Goal: Task Accomplishment & Management: Manage account settings

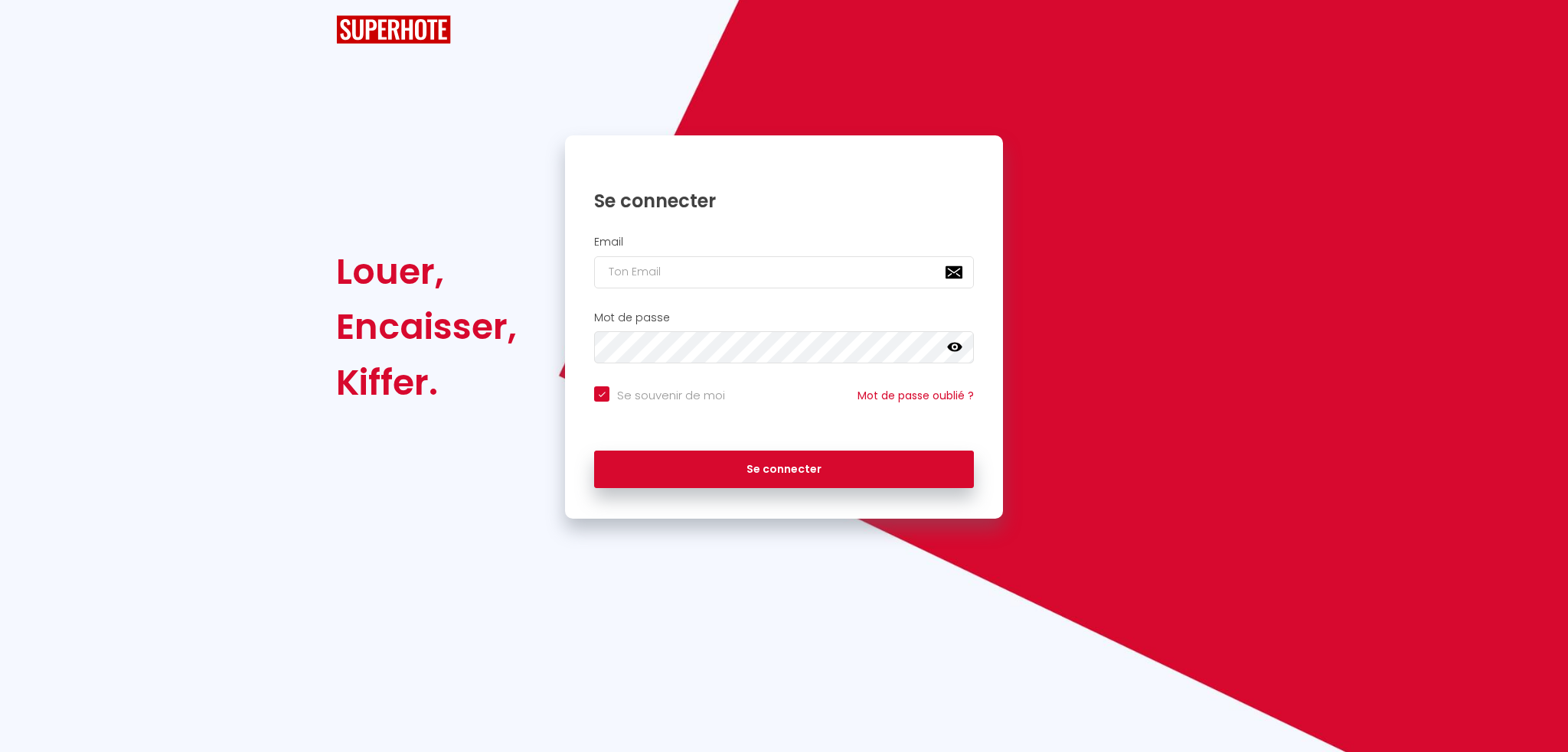
checkbox input "true"
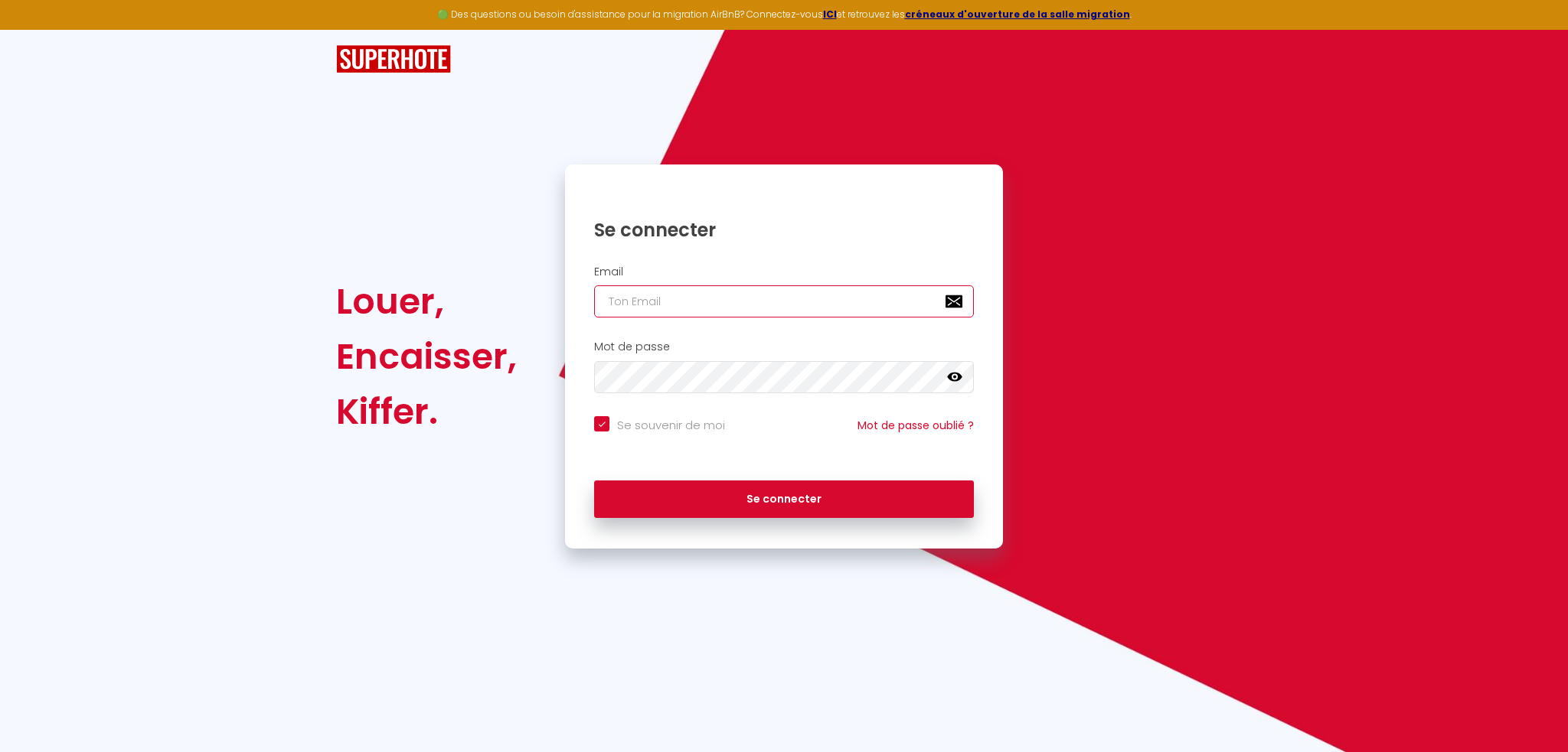
click at [639, 293] on input "email" at bounding box center [783, 301] width 379 height 32
type input "f"
checkbox input "true"
type input "f7"
checkbox input "true"
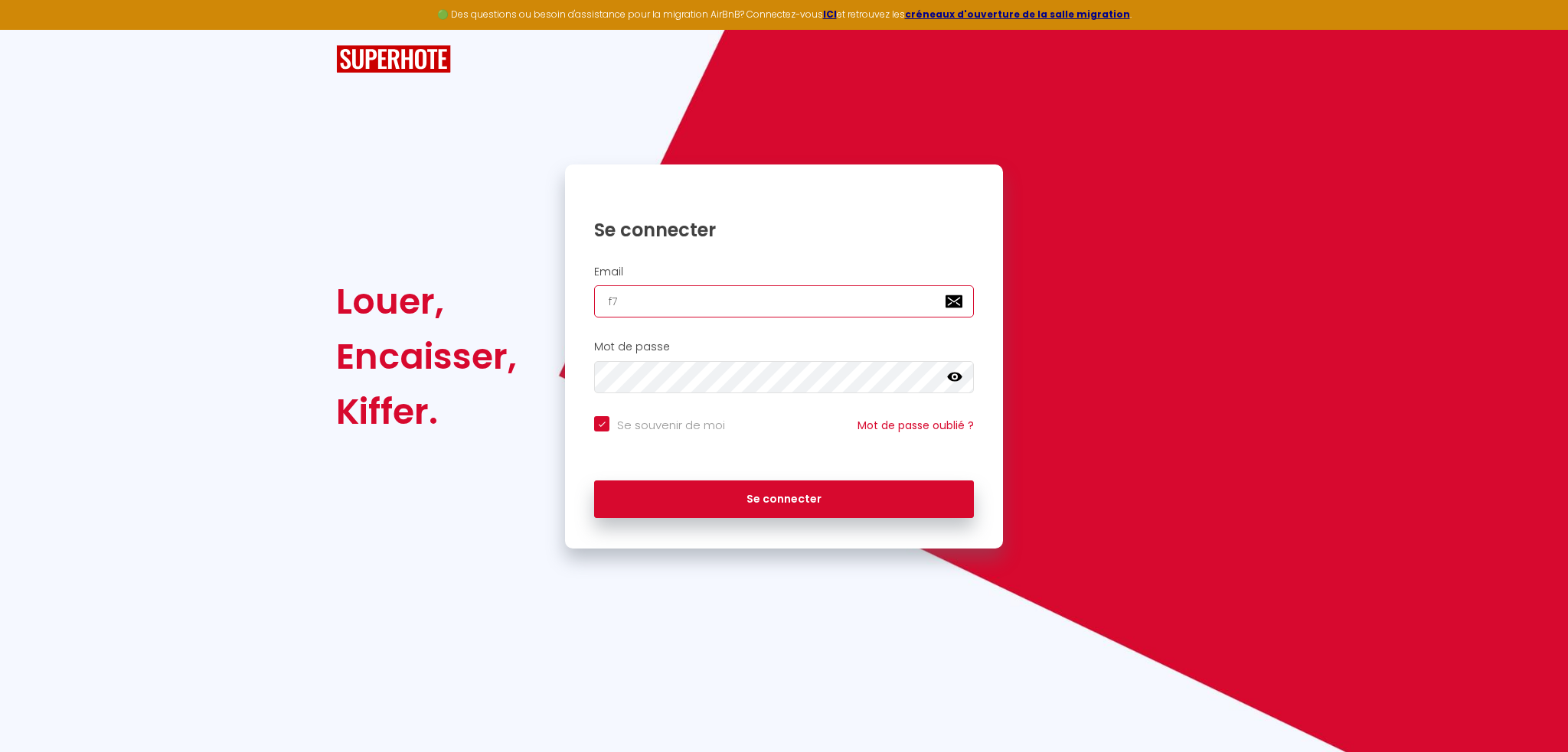
type input "f7p"
checkbox input "true"
type input "f7pa"
checkbox input "true"
type input "f7paq"
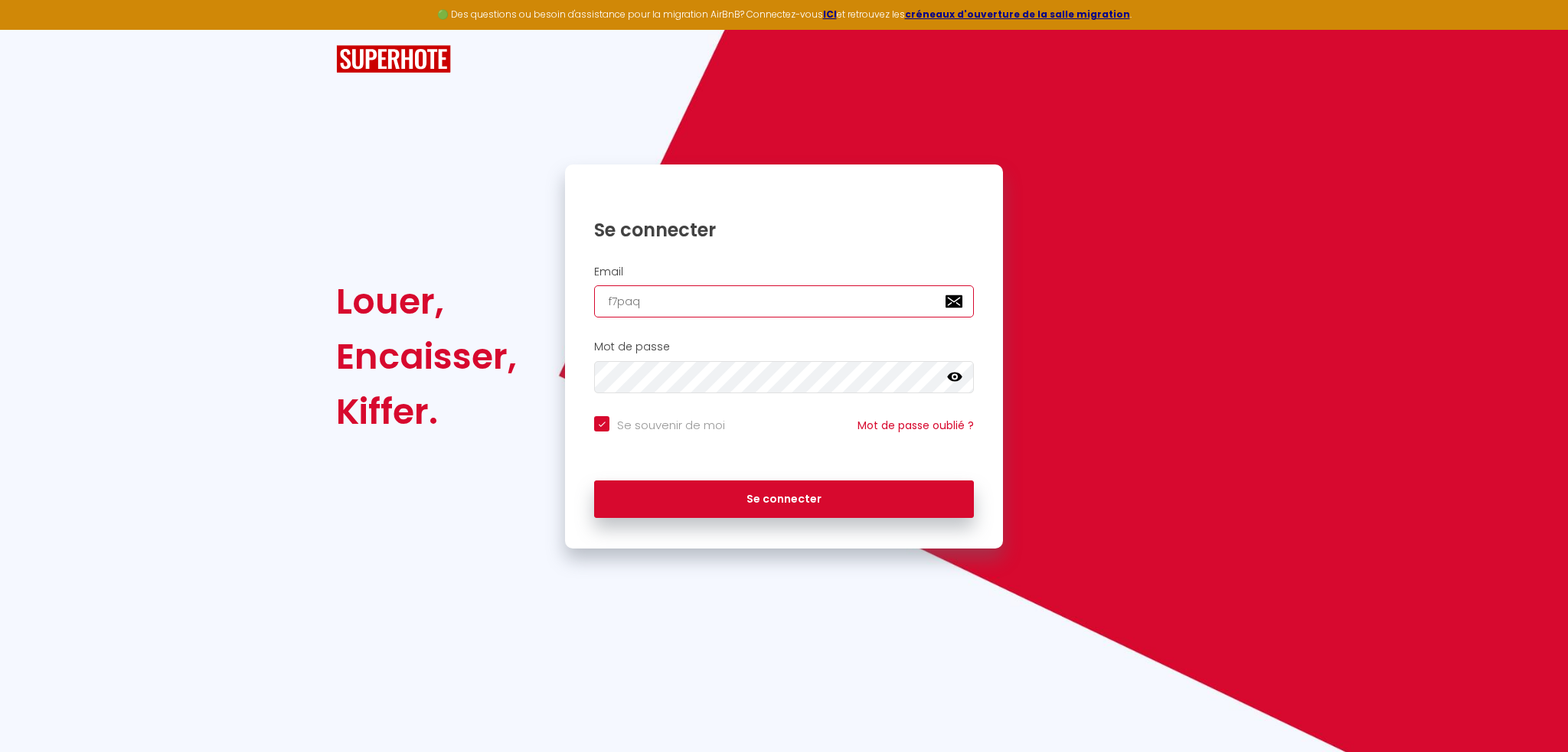
checkbox input "true"
type input "f7paqu"
checkbox input "true"
type input "f7paqui"
checkbox input "true"
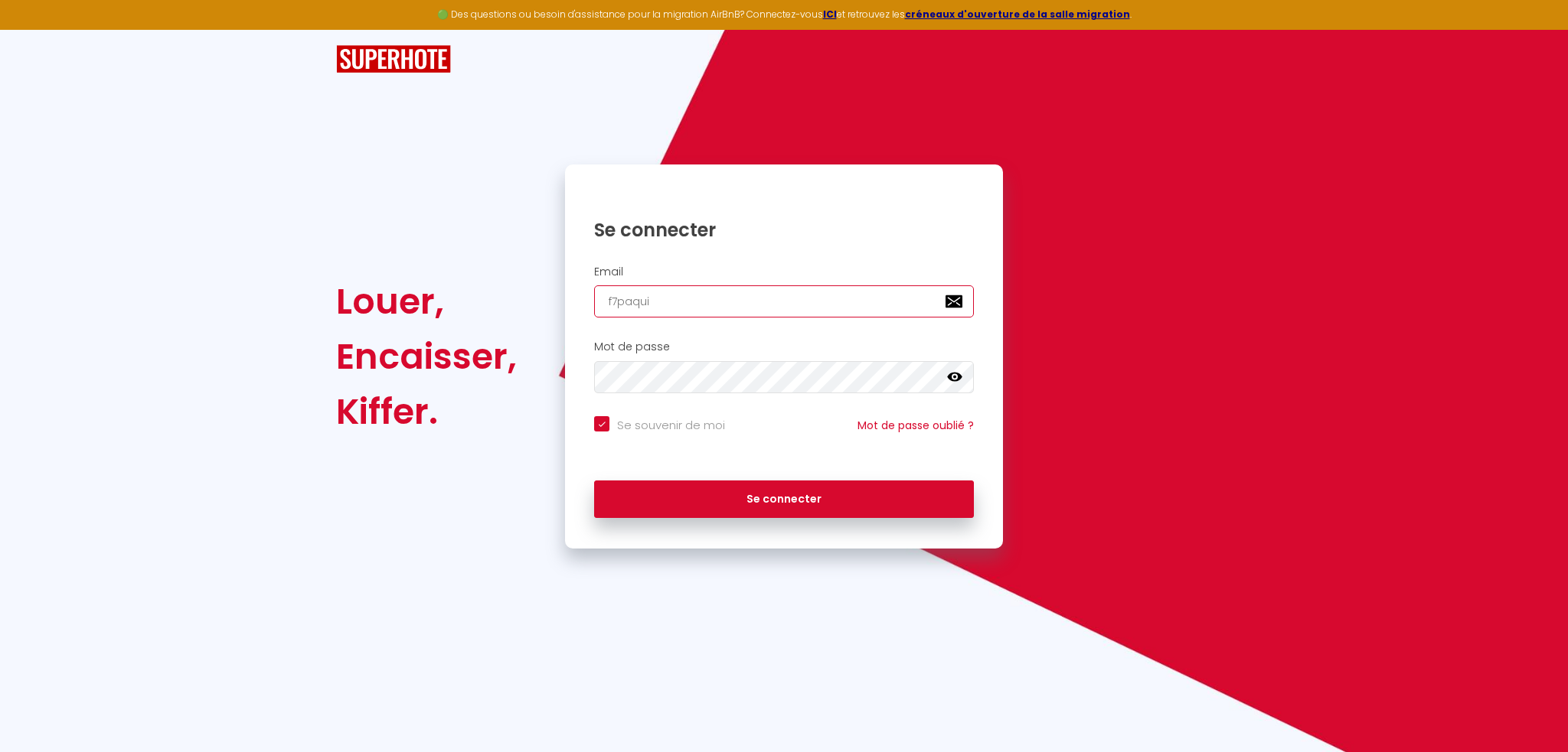
type input "f7paquit"
checkbox input "true"
type input "f7paquita"
checkbox input "true"
type input "f7paquita@"
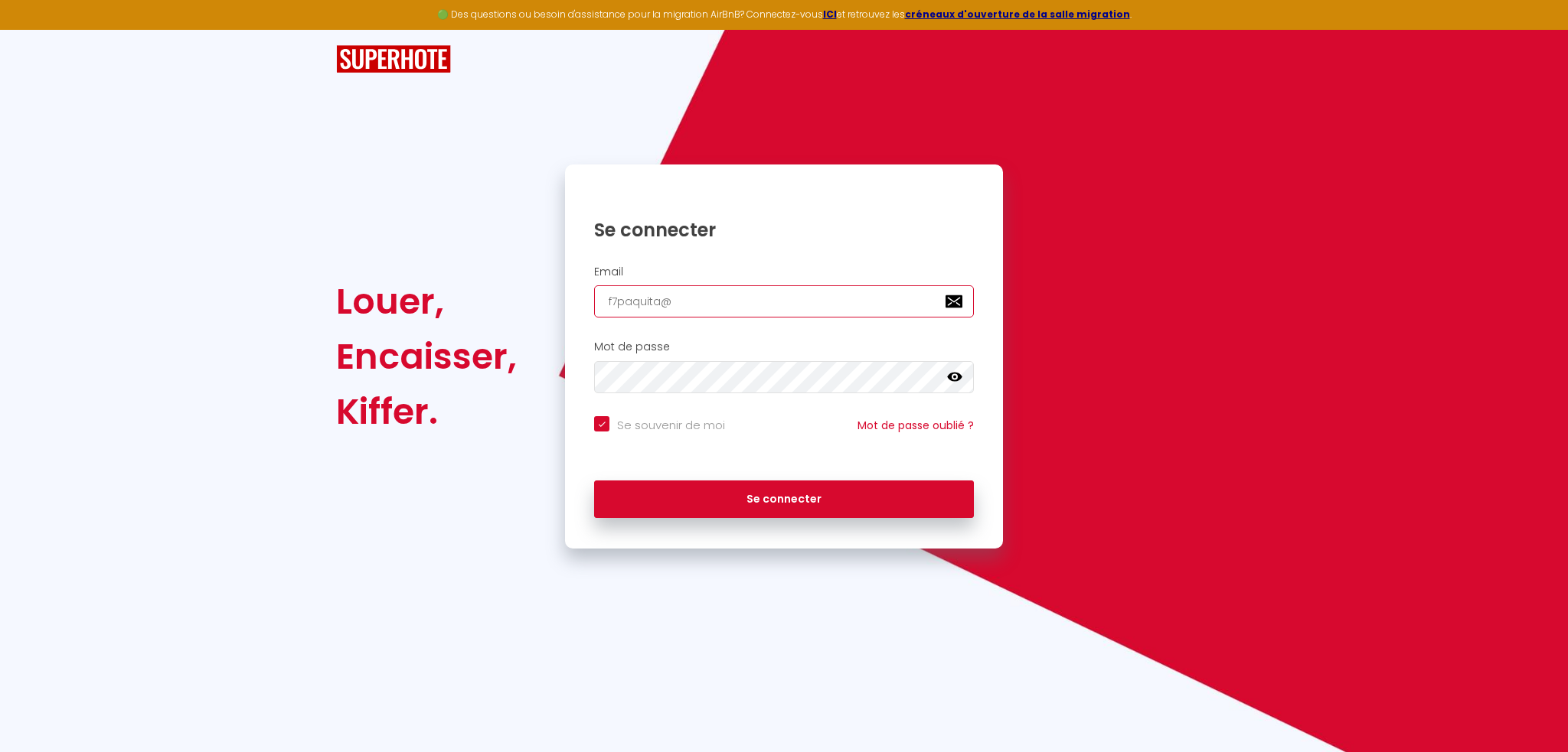
checkbox input "true"
type input "f7paquita@g"
checkbox input "true"
type input "f7paquita@gm"
checkbox input "true"
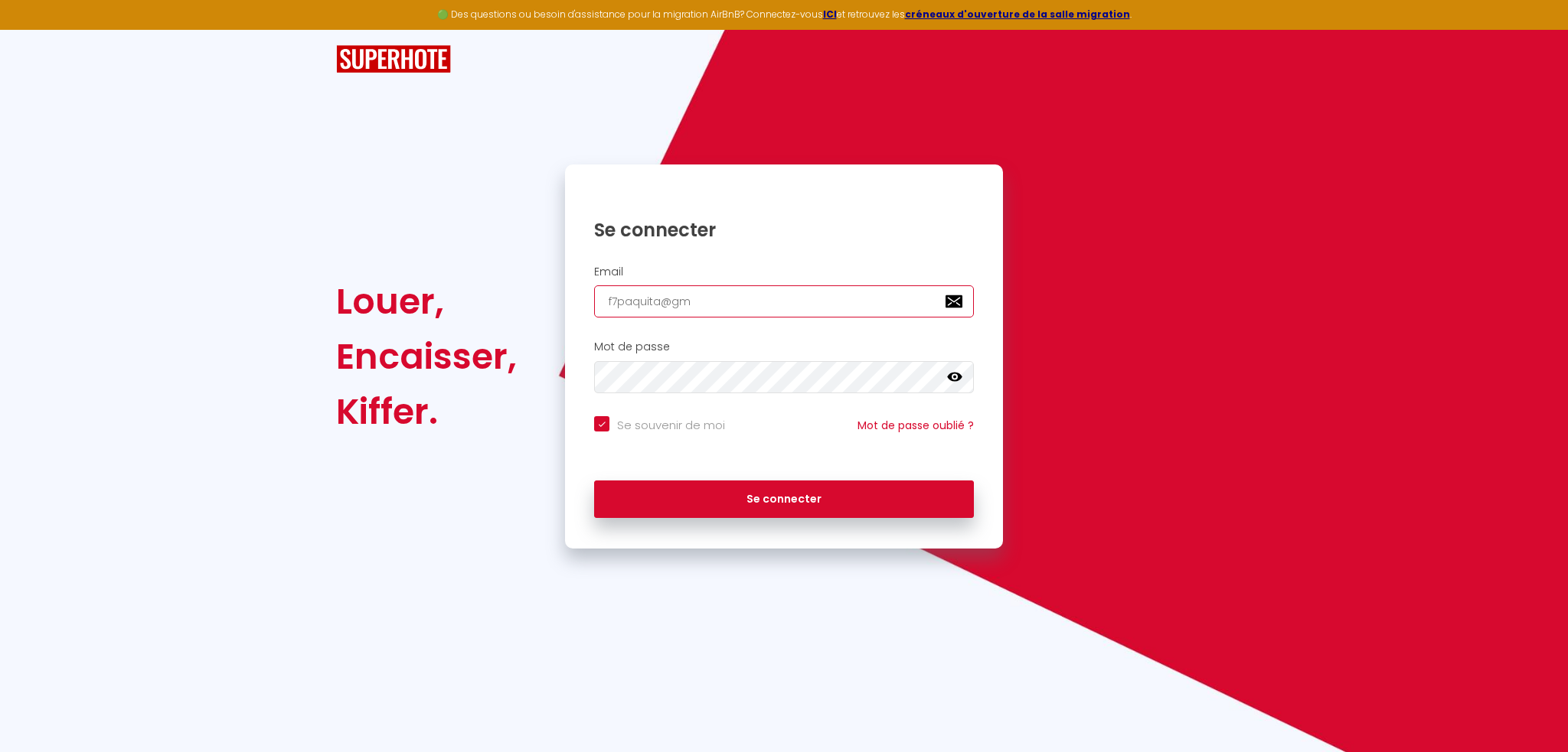
type input "f7paquita@gma"
checkbox input "true"
type input "f7paquita@gmai"
checkbox input "true"
type input "[EMAIL_ADDRESS]"
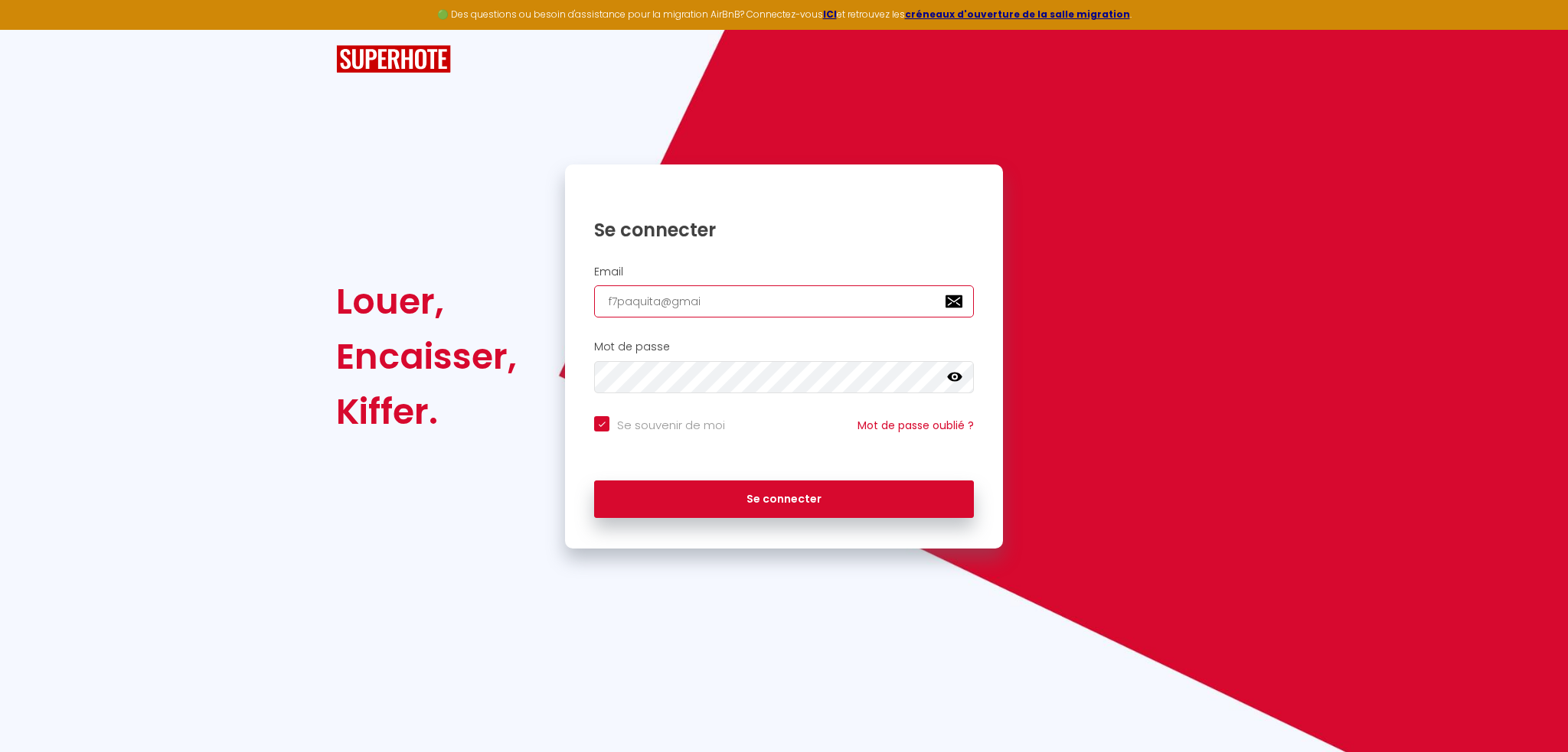
checkbox input "true"
type input "[EMAIL_ADDRESS]."
checkbox input "true"
type input "f7paquita@gmail.c"
checkbox input "true"
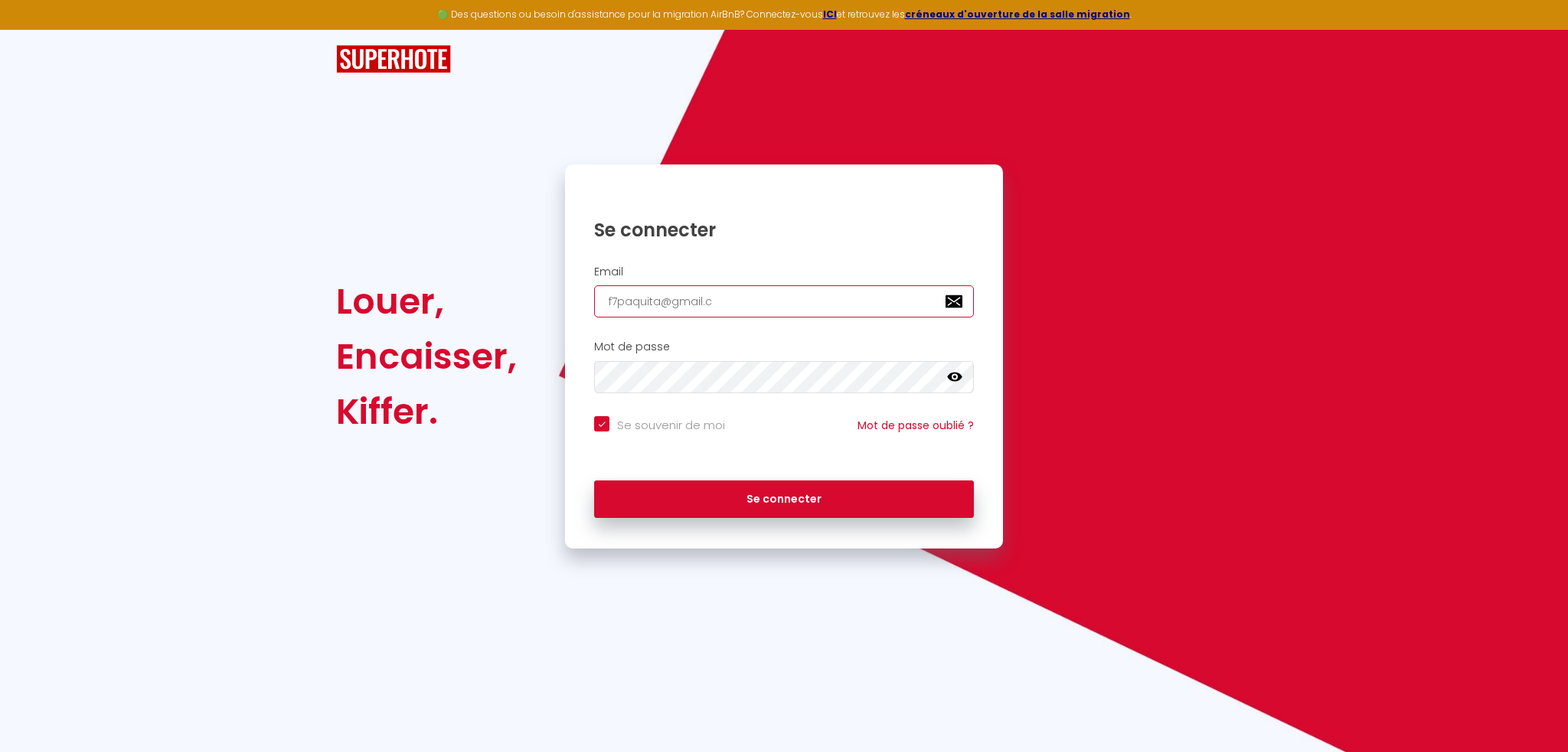
type input "[EMAIL_ADDRESS][DOMAIN_NAME]"
checkbox input "true"
type input "[EMAIL_ADDRESS][DOMAIN_NAME]"
checkbox input "true"
type input "[EMAIL_ADDRESS][DOMAIN_NAME]"
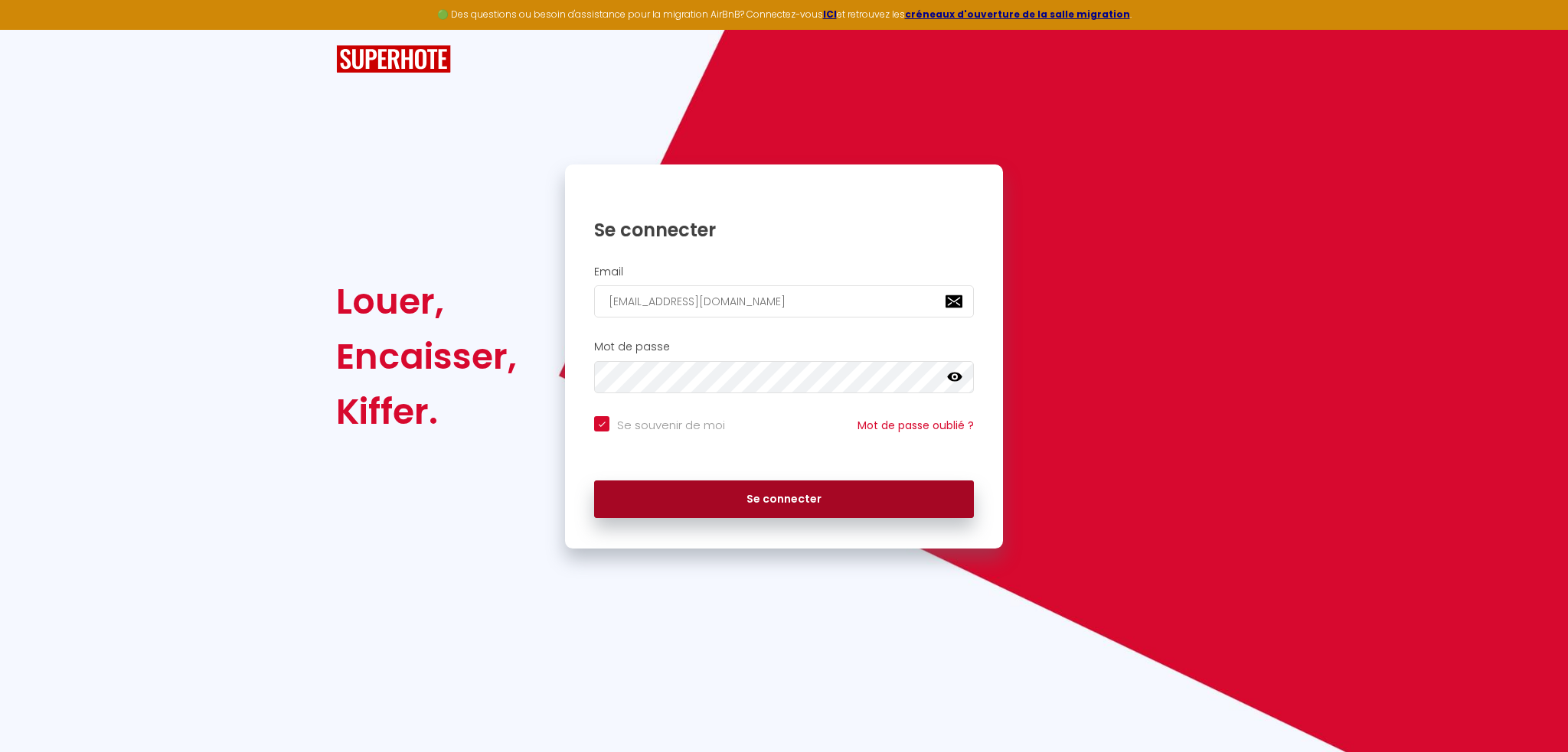
click at [728, 499] on button "Se connecter" at bounding box center [783, 500] width 379 height 38
checkbox input "true"
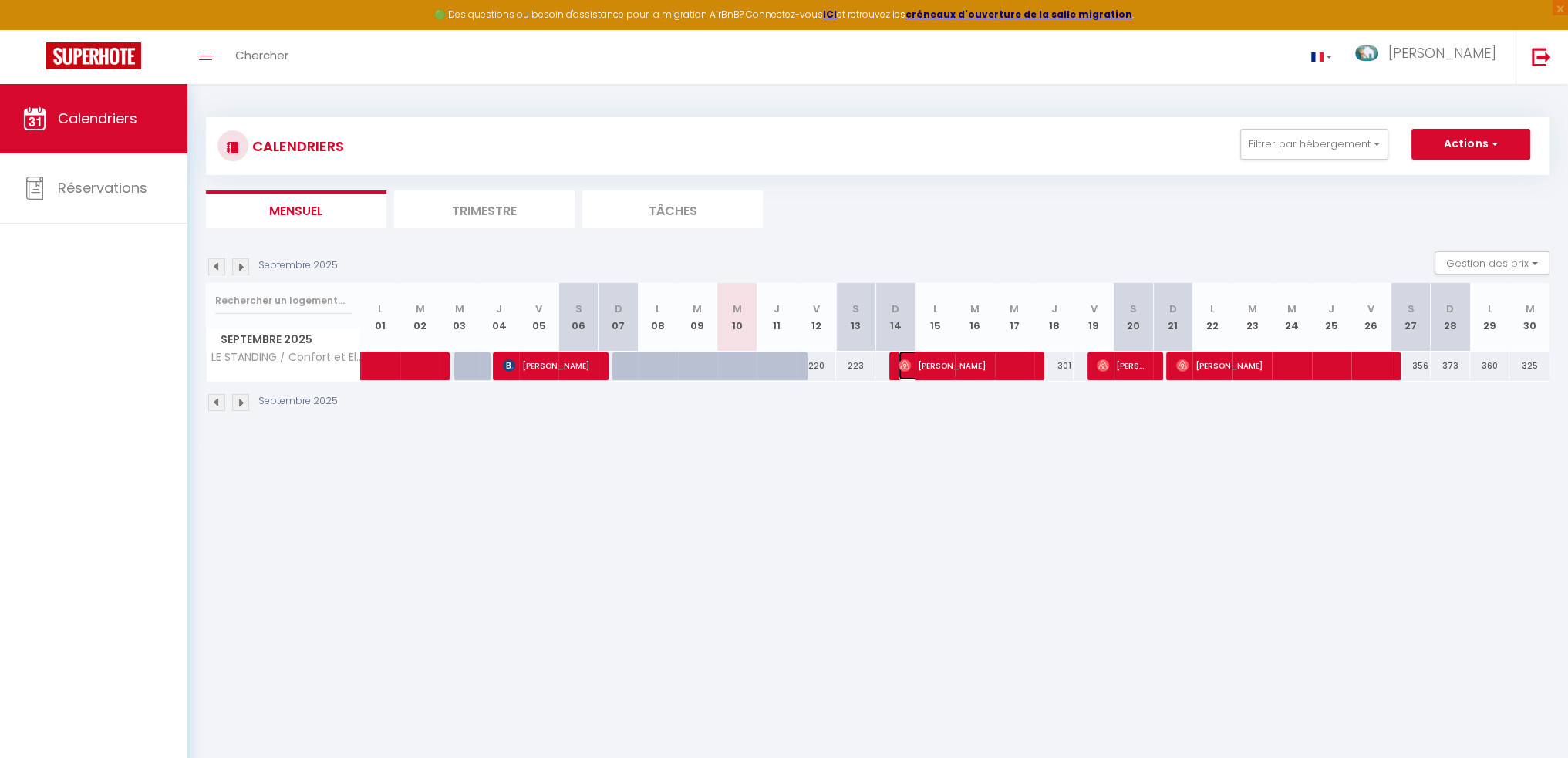
click at [996, 376] on span "[PERSON_NAME]" at bounding box center [965, 365] width 131 height 30
select select "OK"
select select "0"
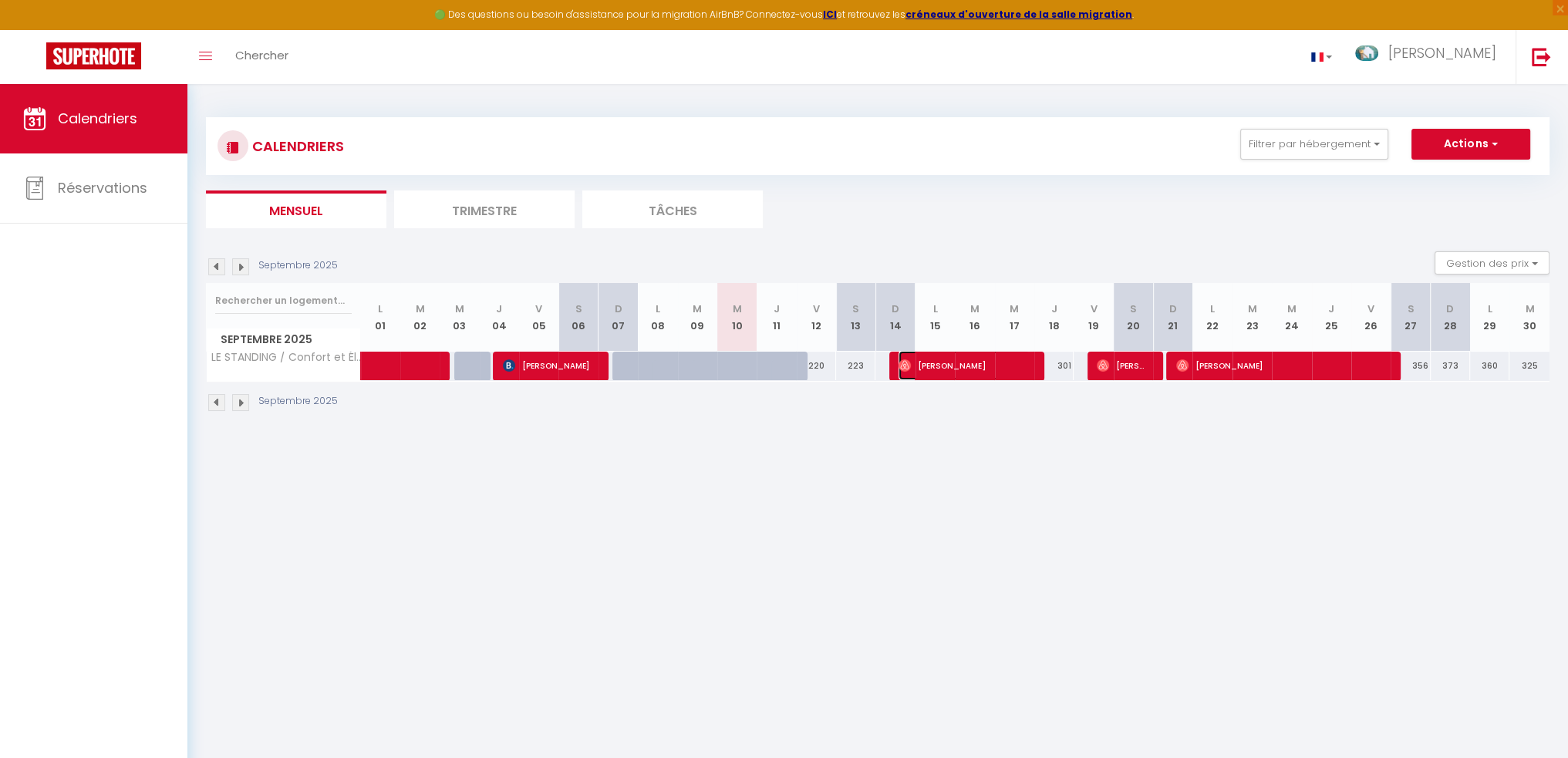
select select "1"
select select
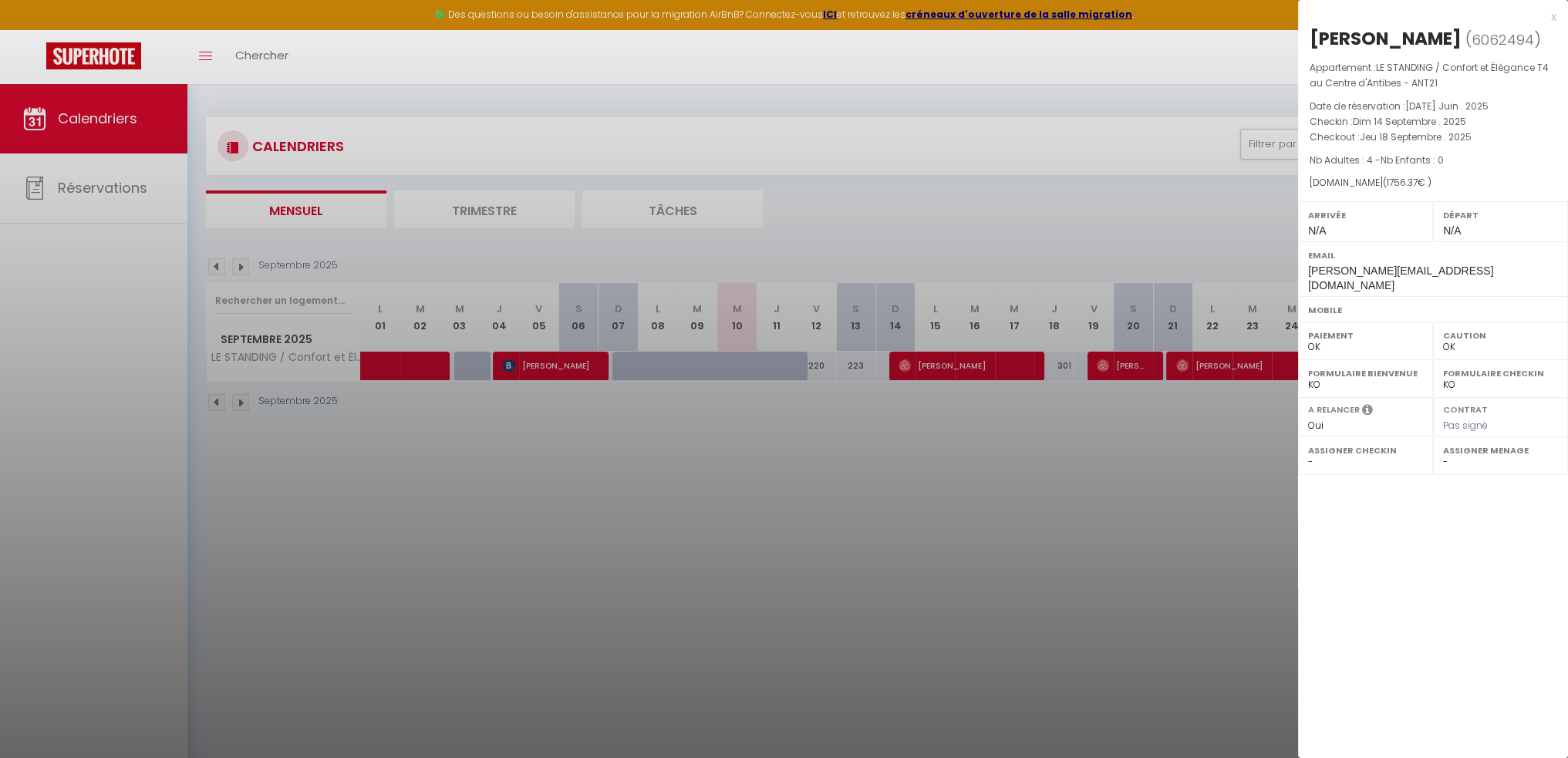
click at [107, 188] on div at bounding box center [784, 379] width 1568 height 758
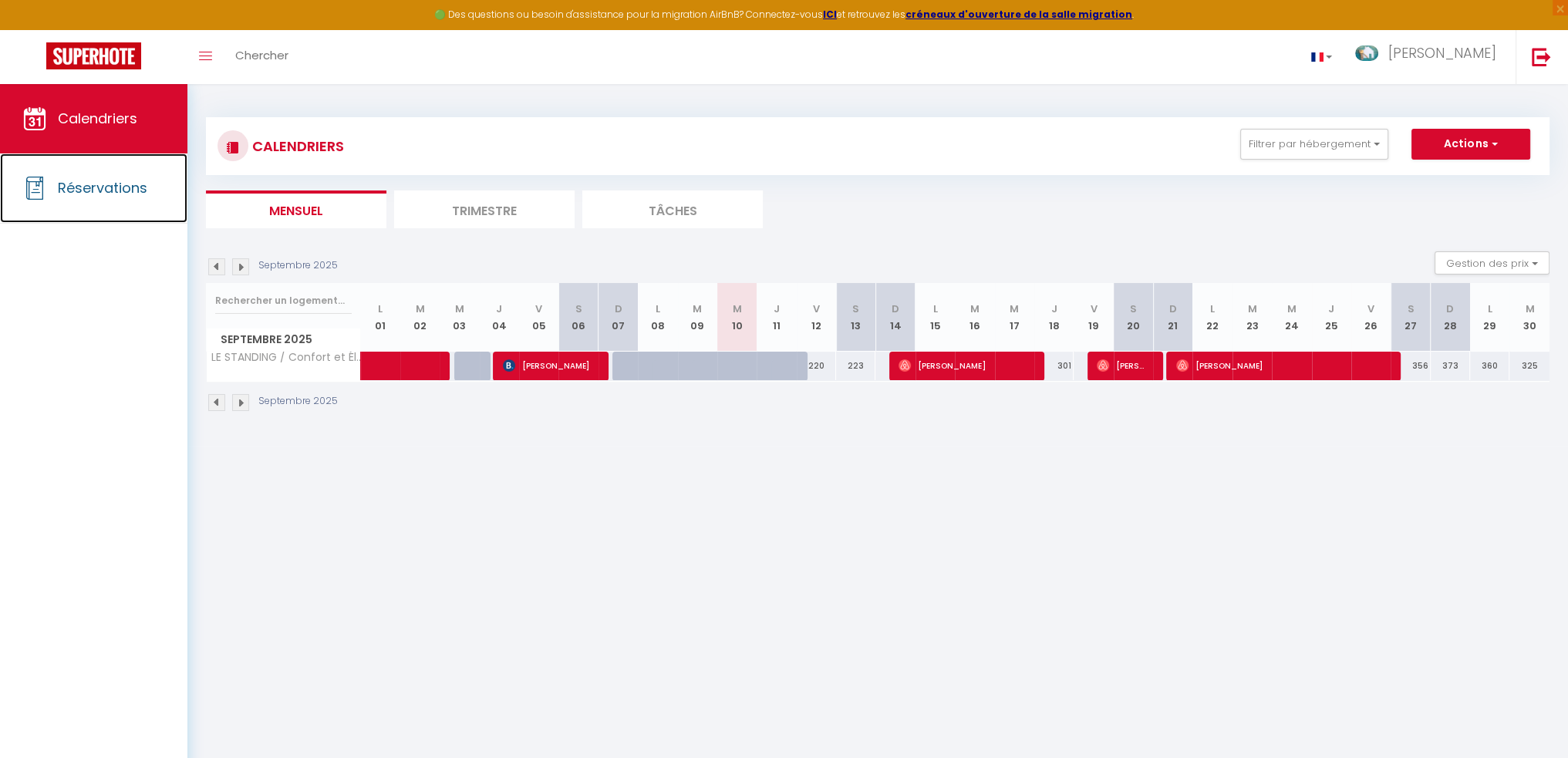
click at [107, 188] on span "Réservations" at bounding box center [103, 187] width 90 height 19
select select "not_cancelled"
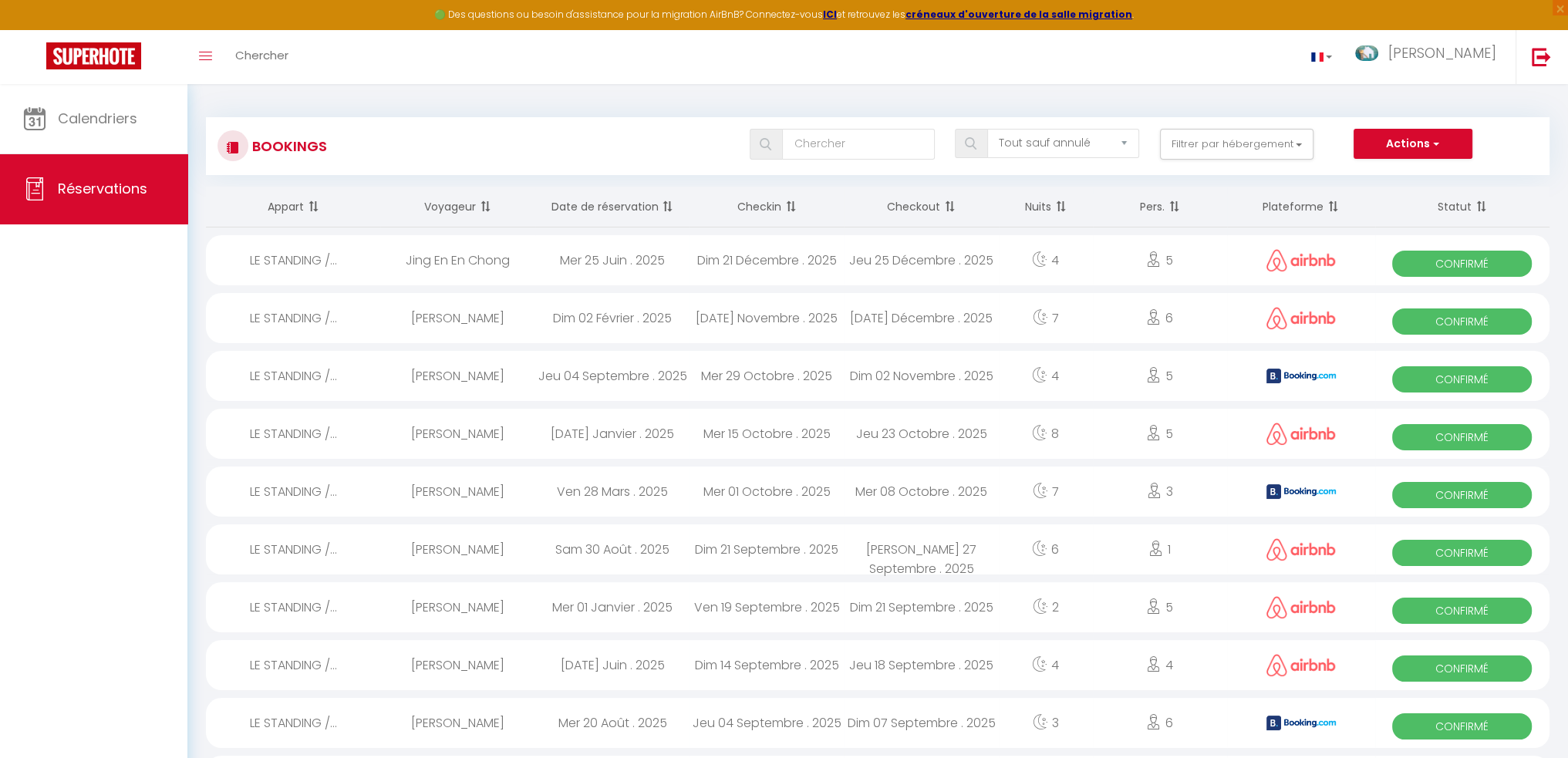
click at [768, 210] on th "Checkin" at bounding box center [767, 207] width 155 height 41
click at [775, 208] on th "Checkin" at bounding box center [767, 207] width 155 height 41
click at [781, 206] on span at bounding box center [788, 207] width 15 height 31
click at [778, 208] on th "Checkin" at bounding box center [767, 207] width 155 height 41
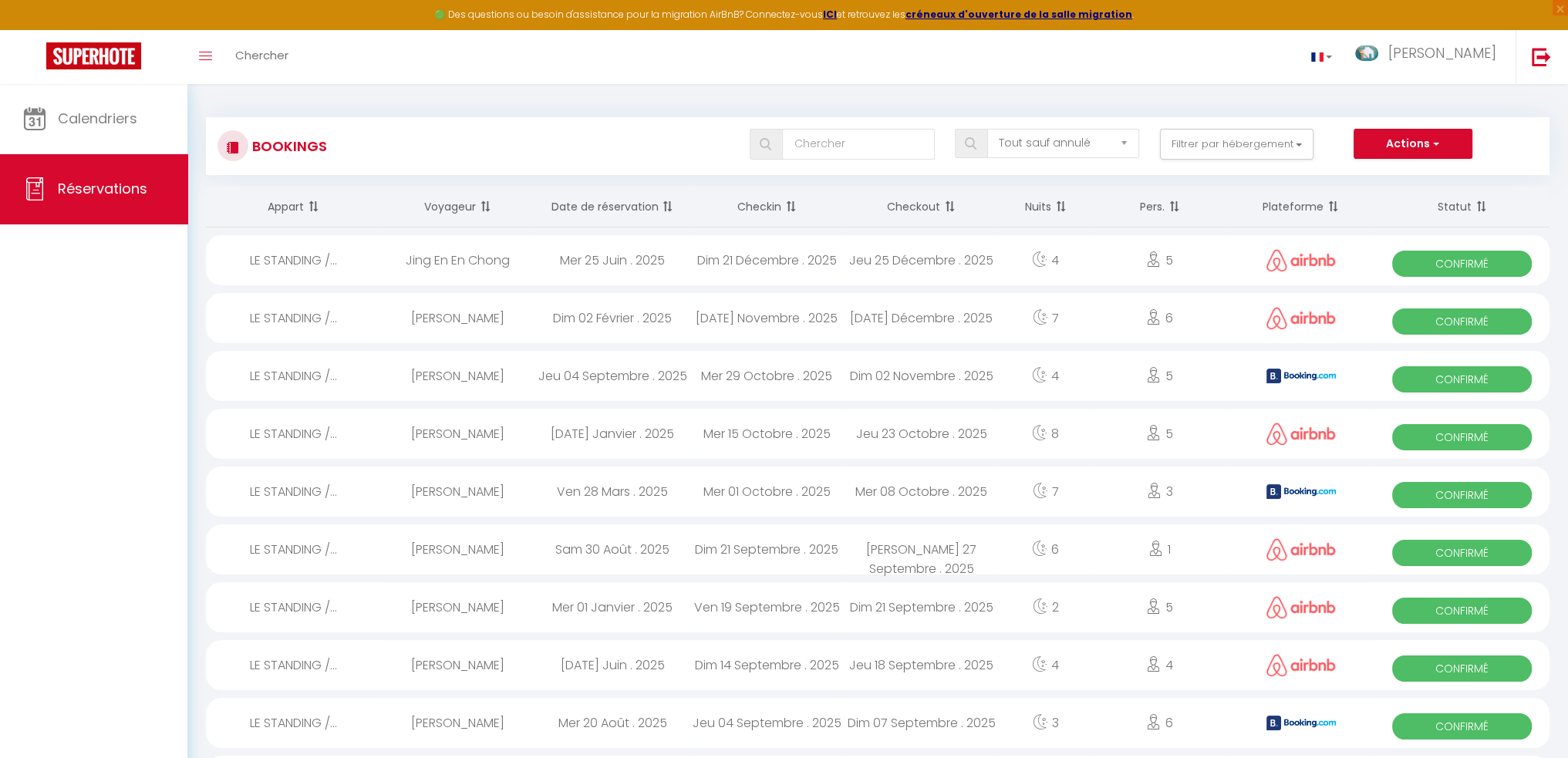
click at [756, 663] on div "Dim 14 Septembre . 2025" at bounding box center [767, 665] width 155 height 50
select select "OK"
select select "0"
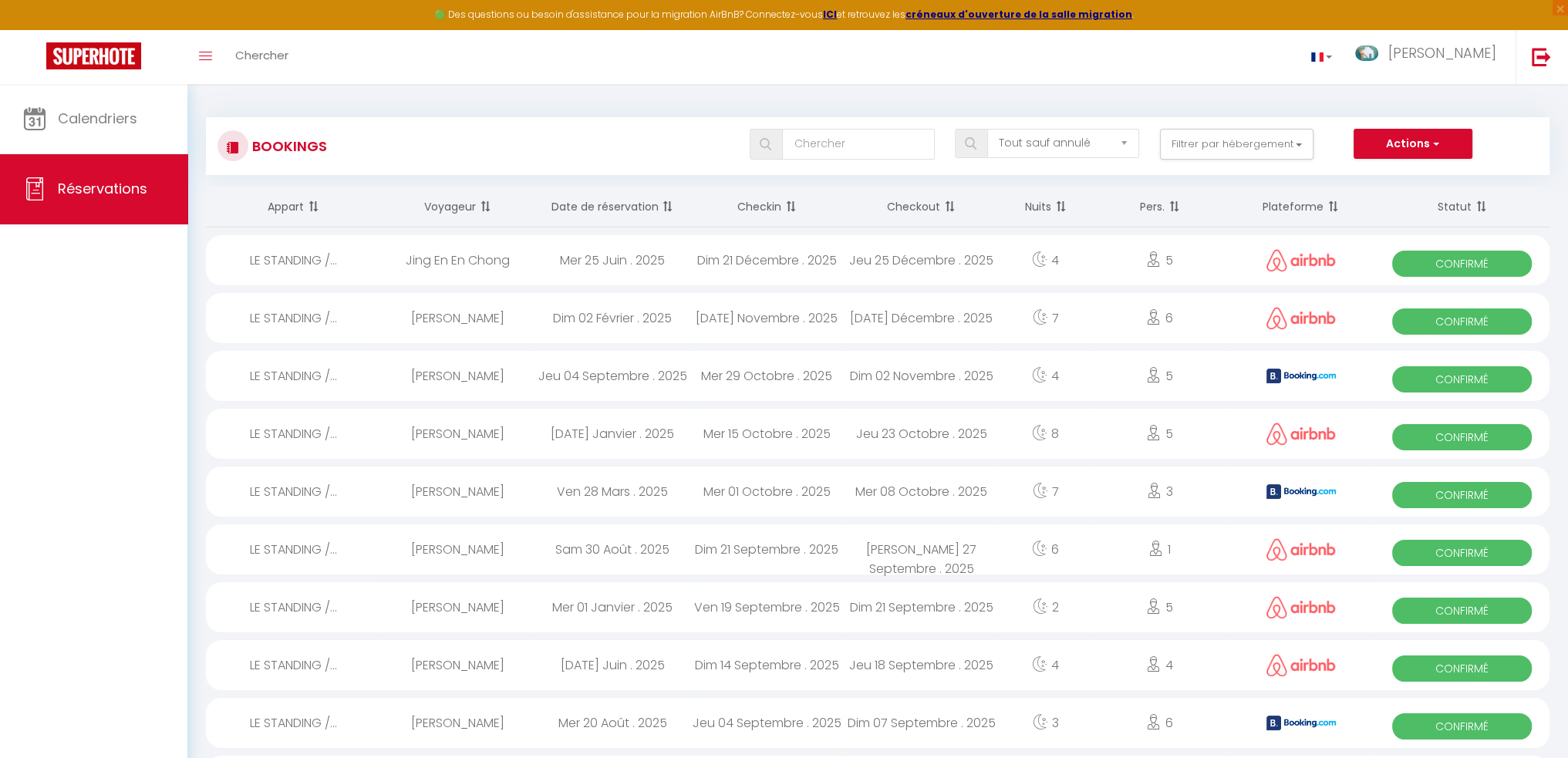
select select "1"
select select
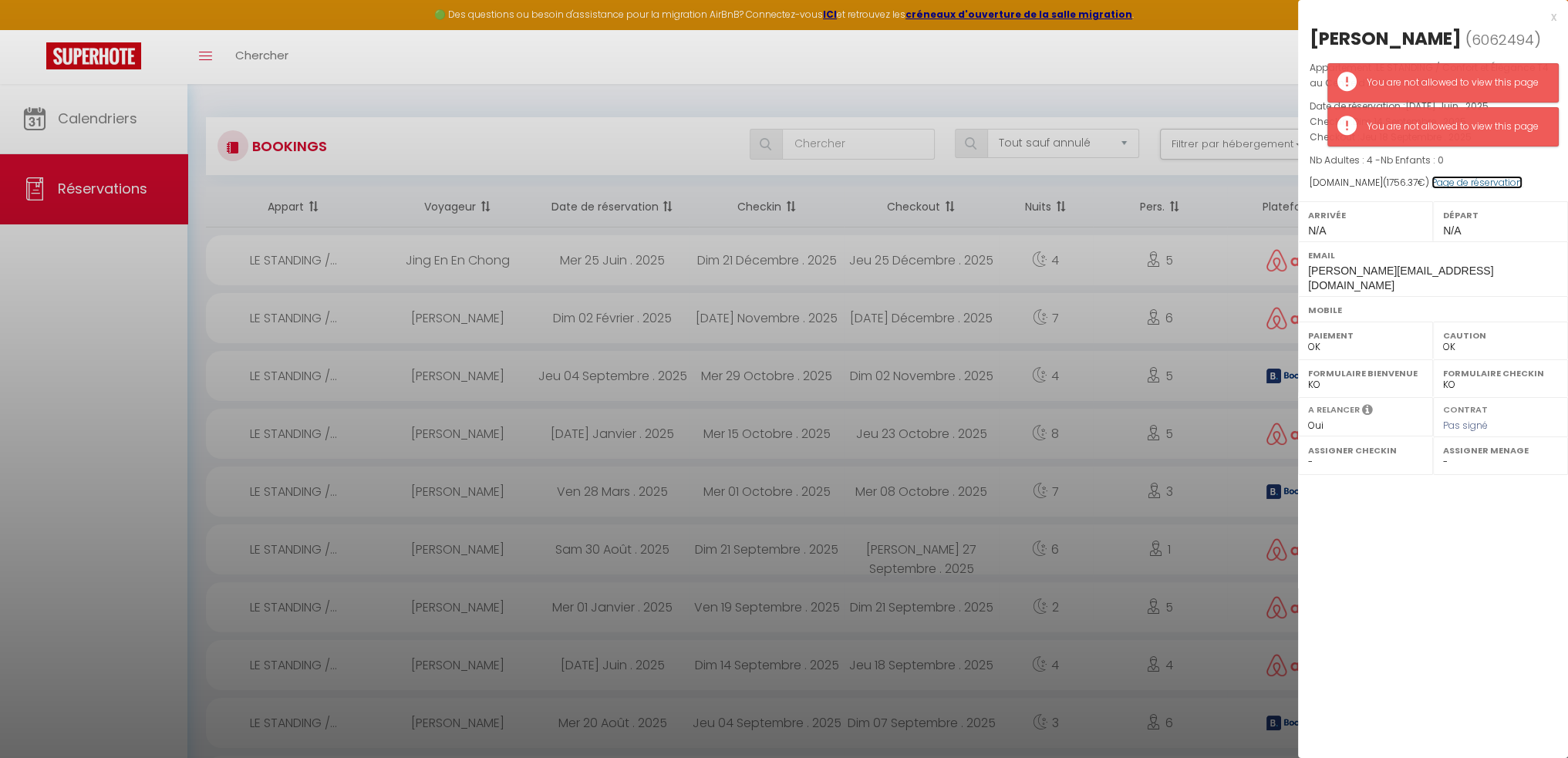
click at [1469, 179] on link "Page de réservation" at bounding box center [1477, 182] width 91 height 13
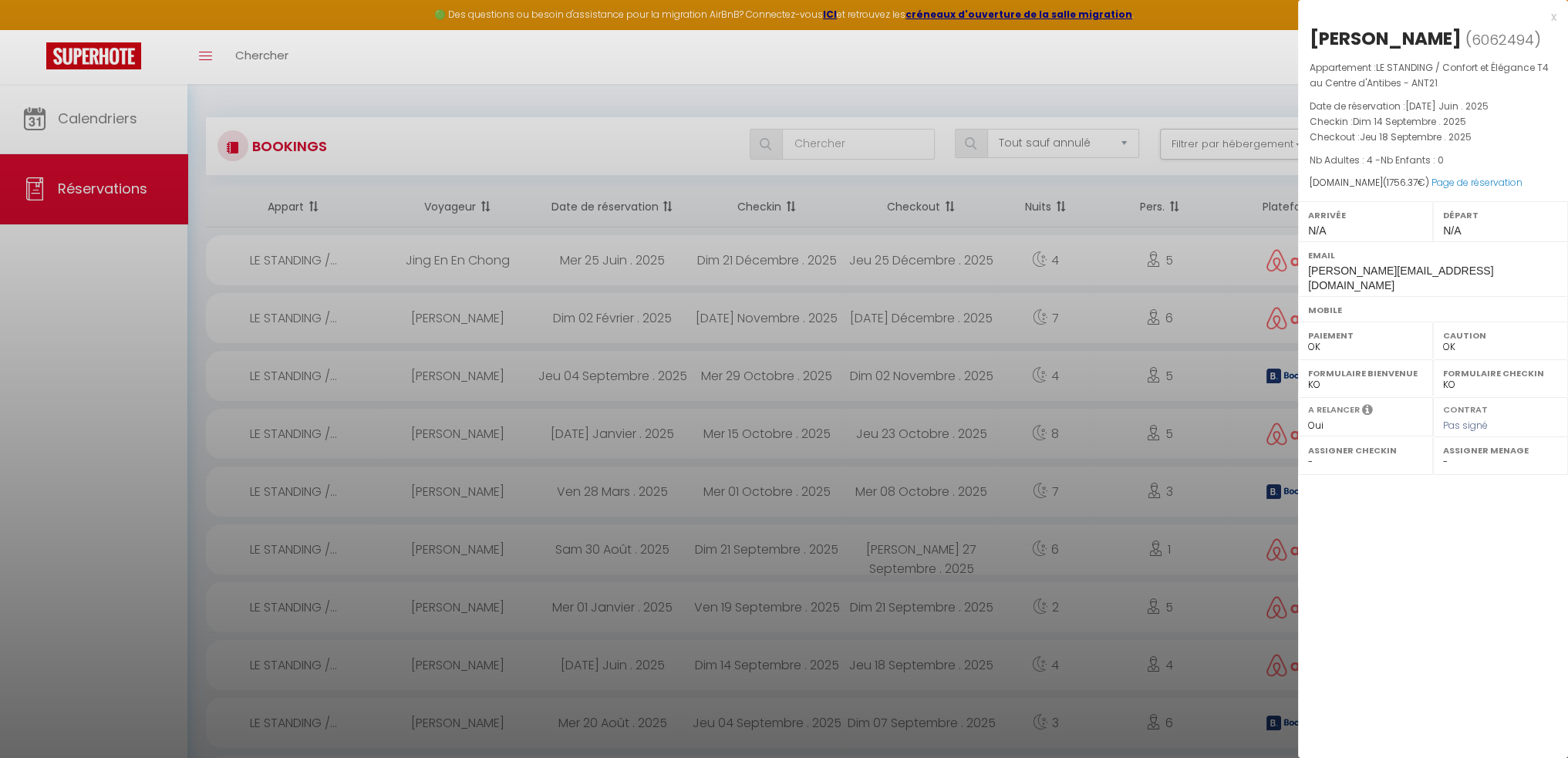
click at [1549, 17] on div "x" at bounding box center [1427, 17] width 258 height 18
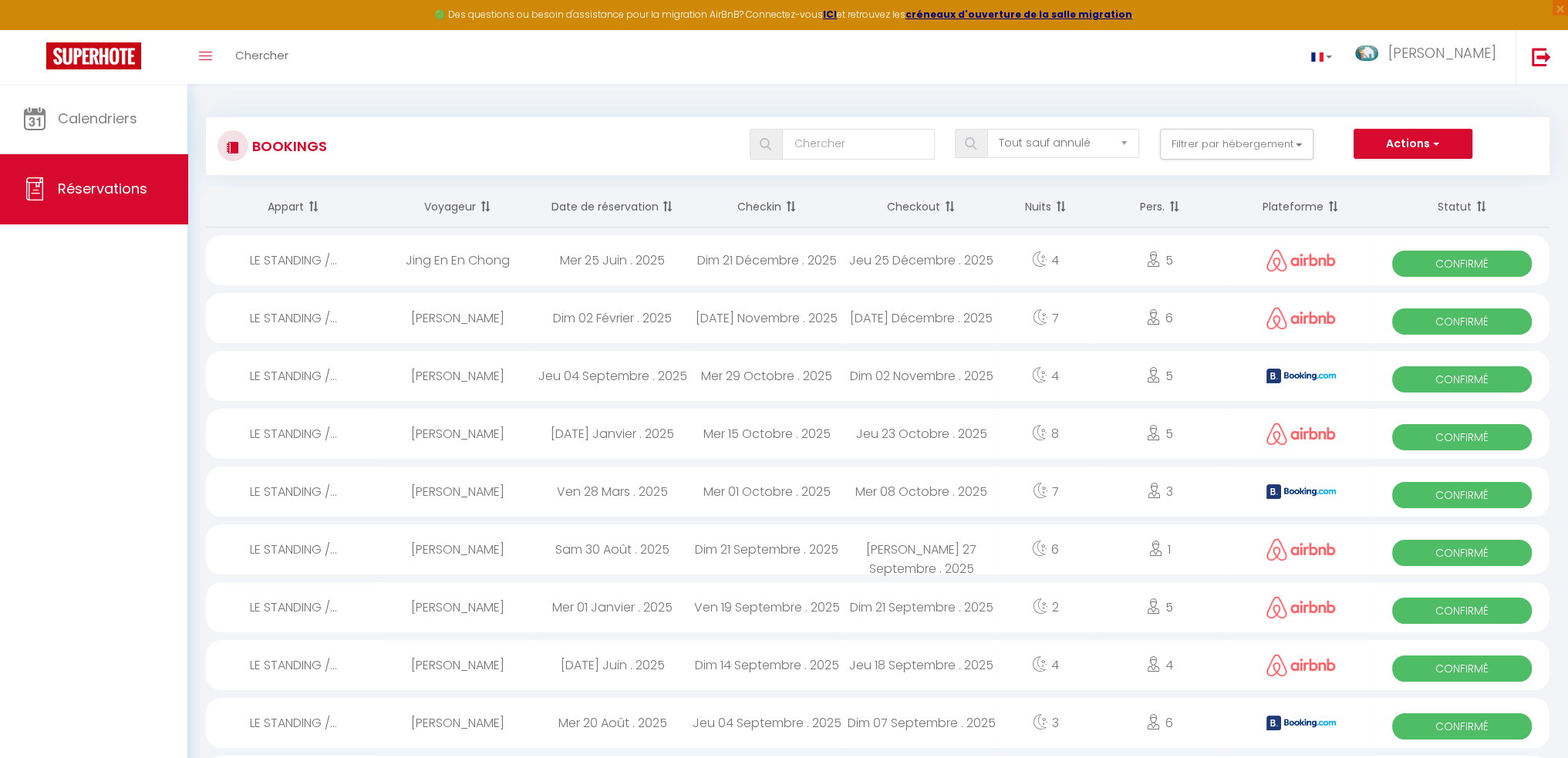
click at [913, 606] on div "Dim 21 Septembre . 2025" at bounding box center [921, 607] width 155 height 50
select select
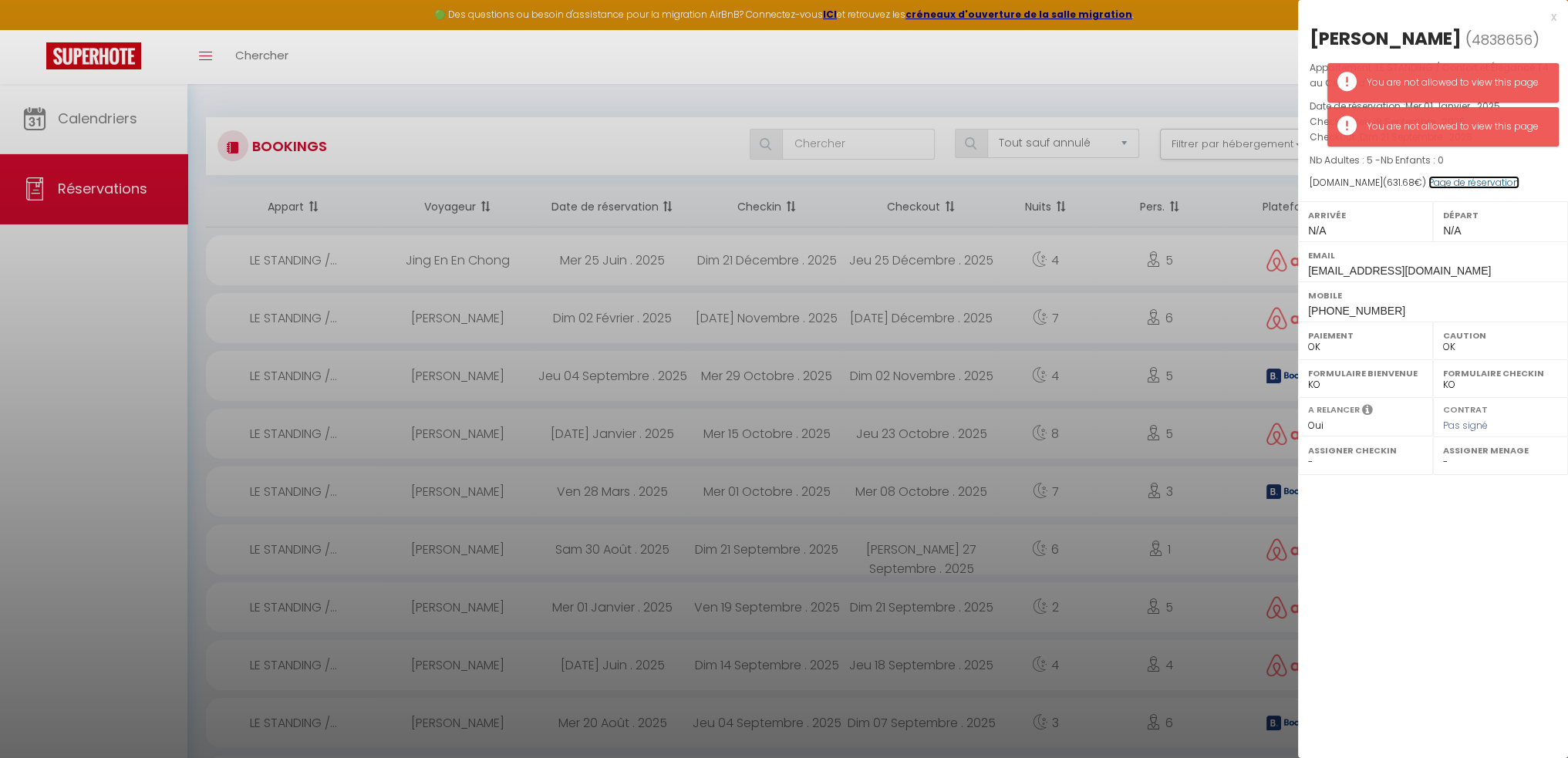
click at [1432, 185] on link "Page de réservation" at bounding box center [1474, 182] width 91 height 13
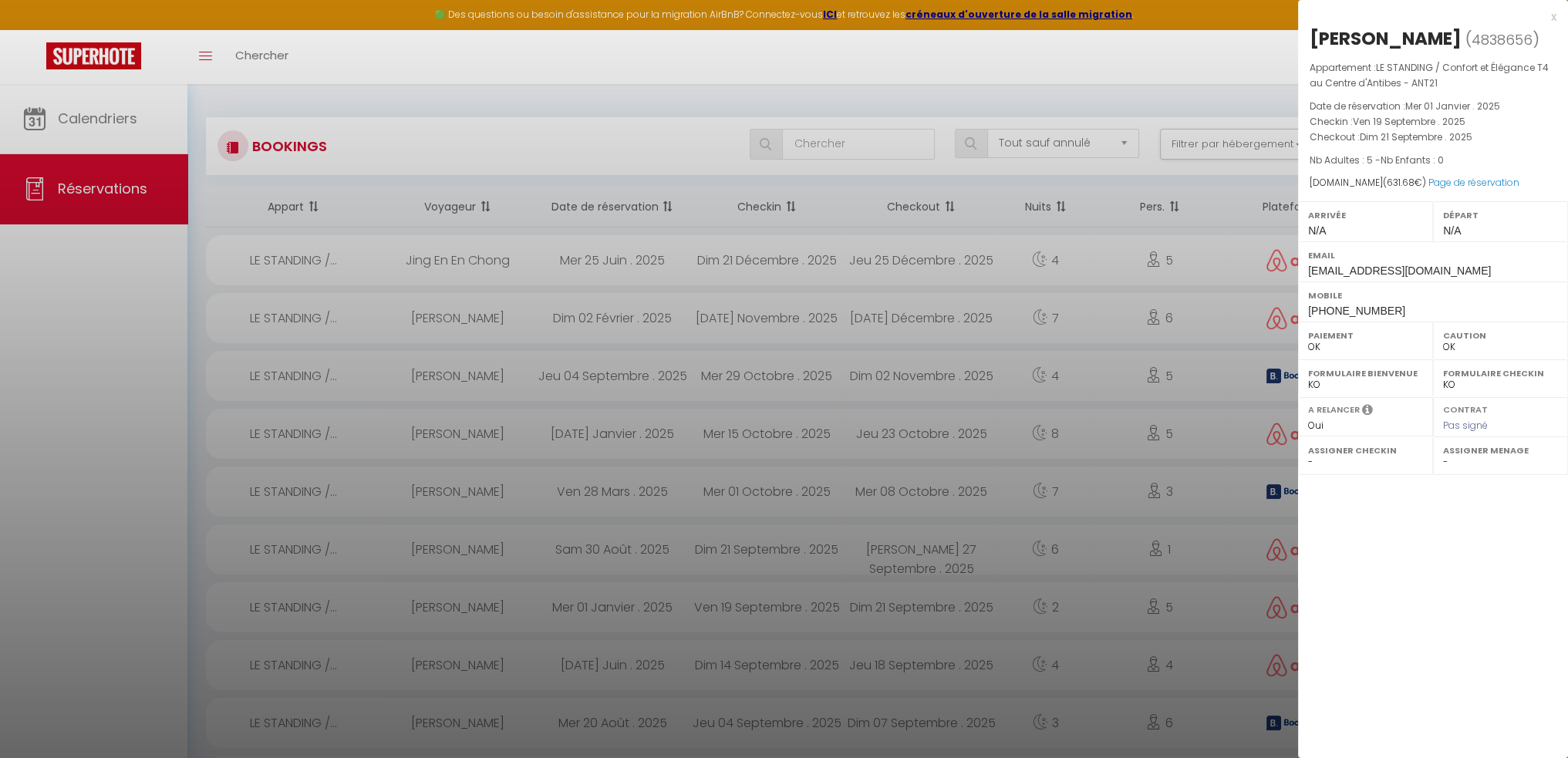
click at [904, 554] on div at bounding box center [784, 379] width 1568 height 758
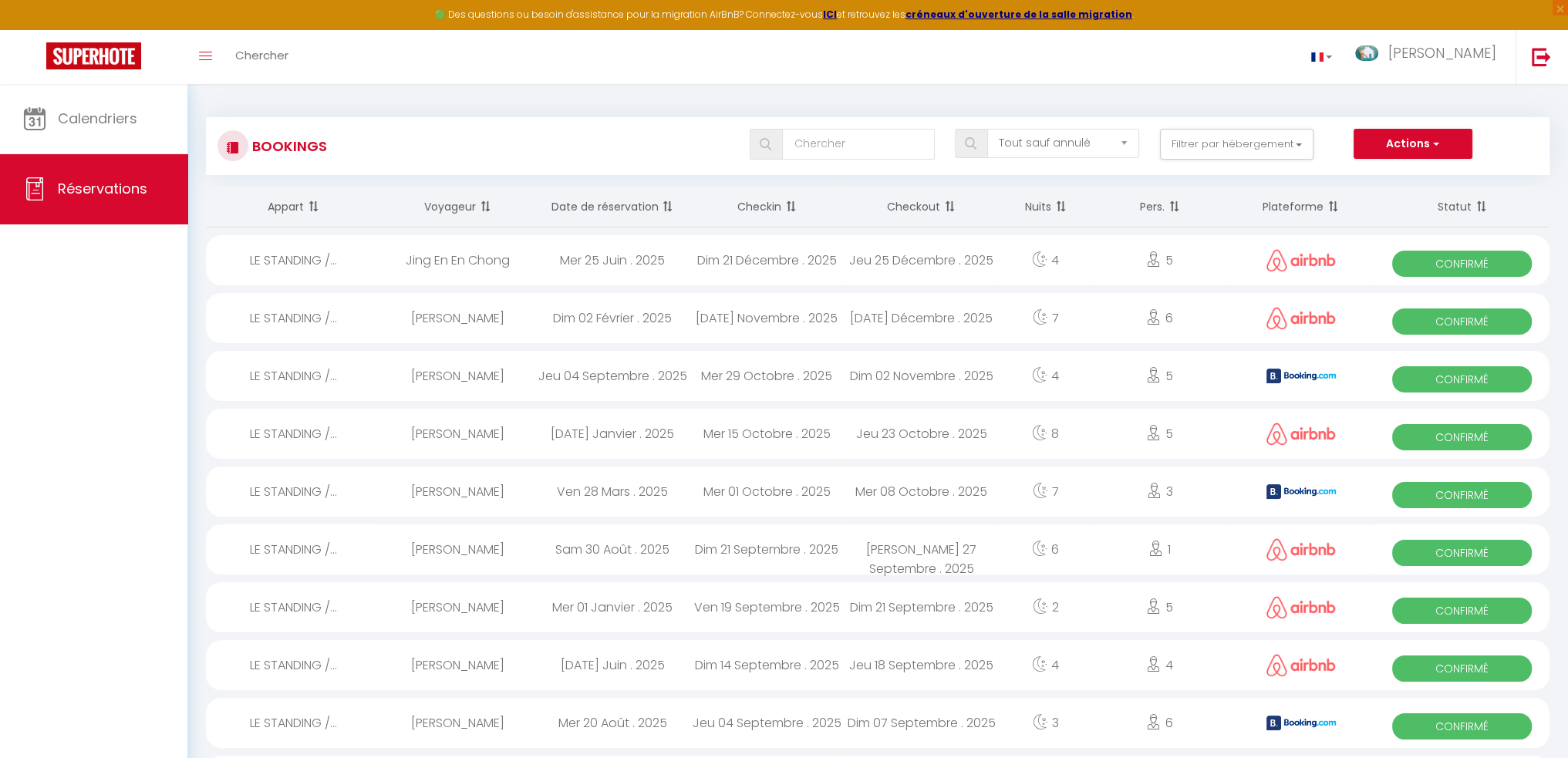
click at [904, 554] on div "[PERSON_NAME] 27 Septembre . 2025" at bounding box center [921, 550] width 155 height 50
select select
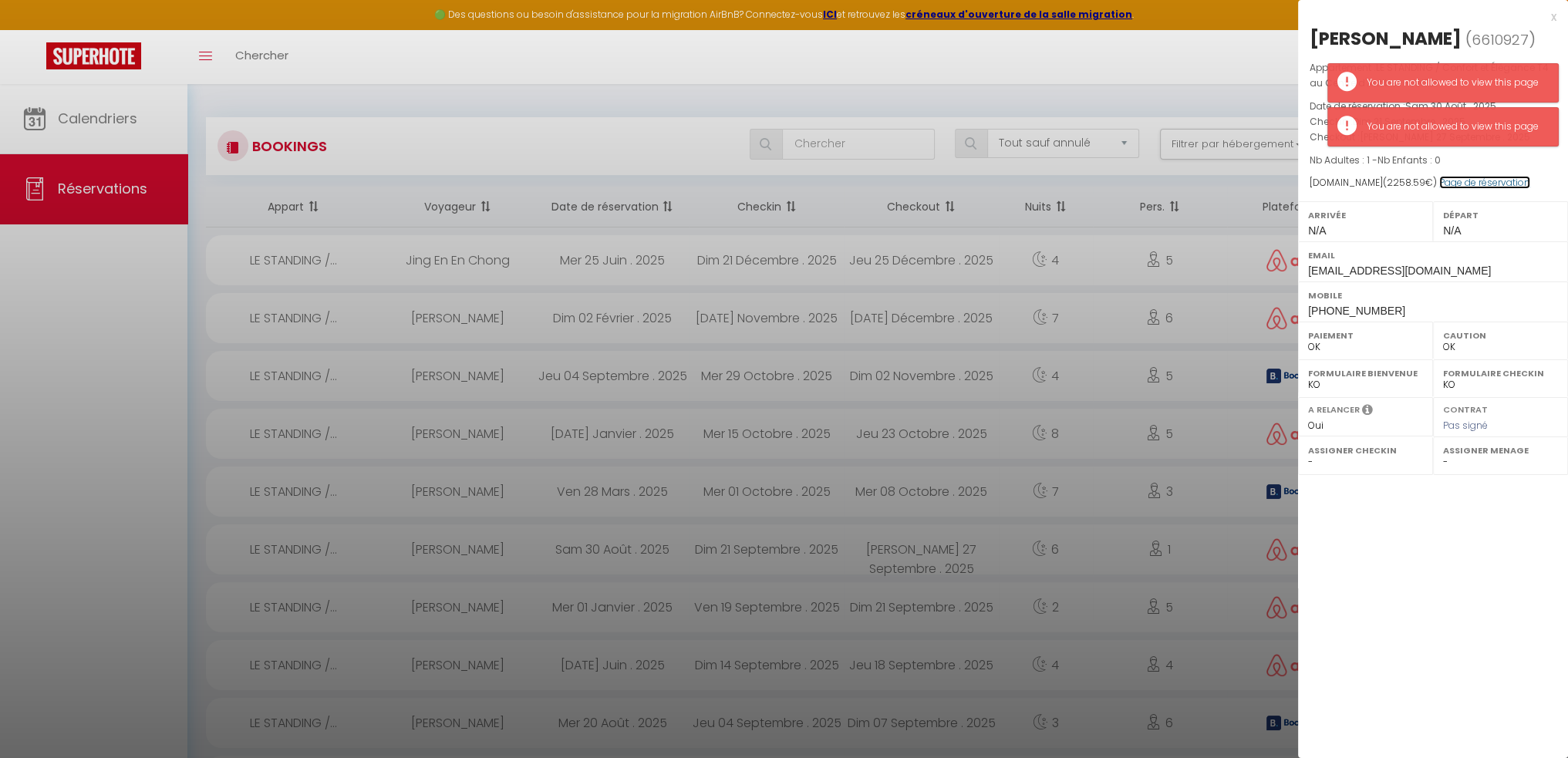
click at [1471, 175] on link "Page de réservation" at bounding box center [1485, 182] width 91 height 13
